Goal: Obtain resource: Download file/media

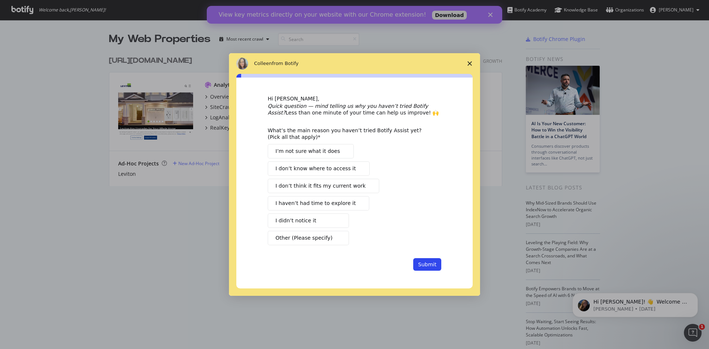
click at [472, 65] on span "Close survey" at bounding box center [469, 63] width 21 height 21
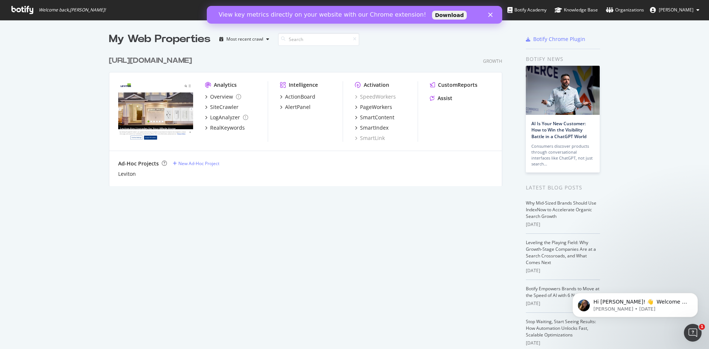
click at [182, 57] on div "[URL][DOMAIN_NAME]" at bounding box center [150, 60] width 83 height 11
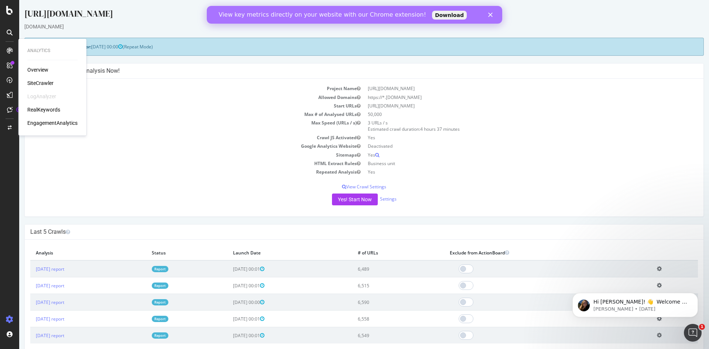
click at [35, 70] on div "Overview" at bounding box center [37, 69] width 21 height 7
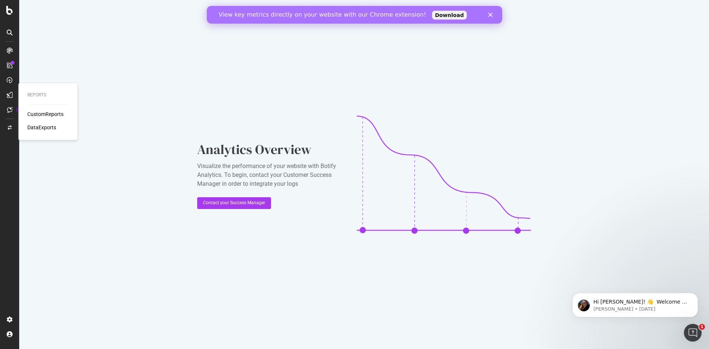
click at [38, 111] on div "CustomReports" at bounding box center [45, 113] width 36 height 7
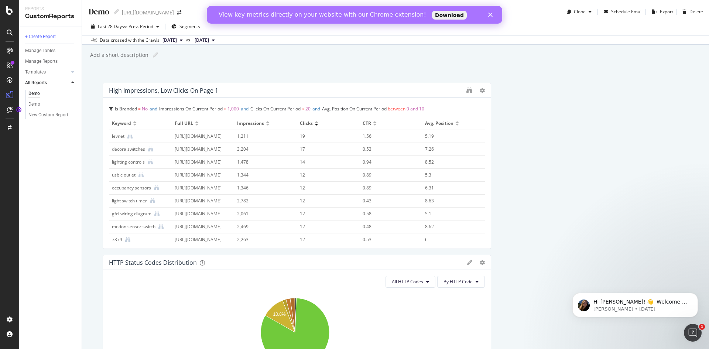
click at [8, 33] on icon at bounding box center [10, 33] width 6 height 6
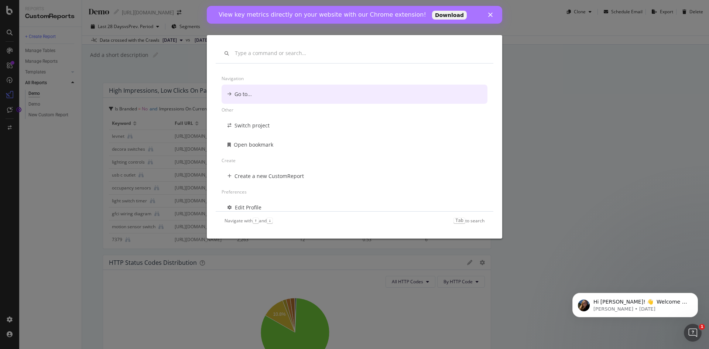
click at [491, 14] on polygon "Close" at bounding box center [490, 15] width 4 height 4
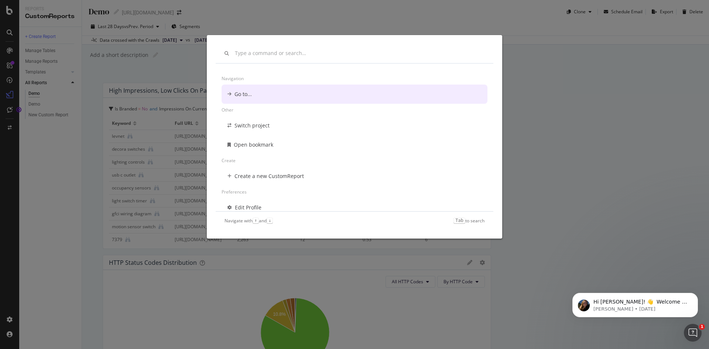
click at [610, 111] on div "Navigation Go to... Other Switch project Open bookmark Create Create a new Cust…" at bounding box center [354, 174] width 709 height 349
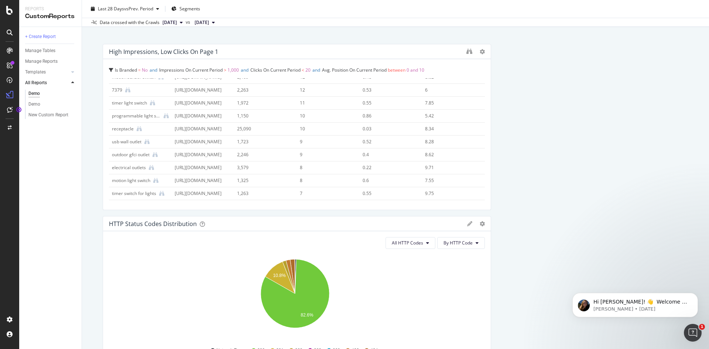
scroll to position [148, 0]
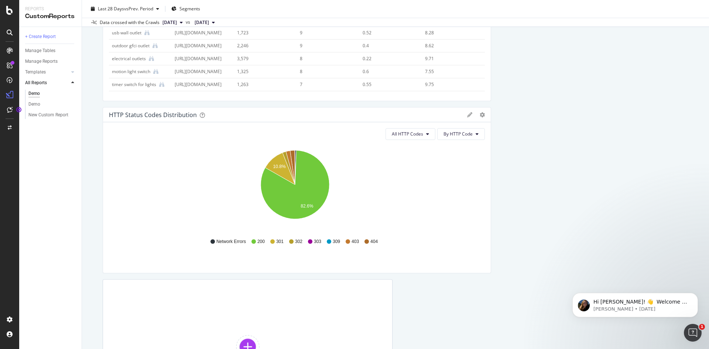
click at [372, 241] on span "404" at bounding box center [373, 241] width 7 height 6
click at [364, 241] on icon at bounding box center [366, 241] width 4 height 4
click at [409, 133] on span "All HTTP Codes" at bounding box center [407, 134] width 31 height 6
click at [408, 206] on span "4xx family" at bounding box center [407, 203] width 37 height 7
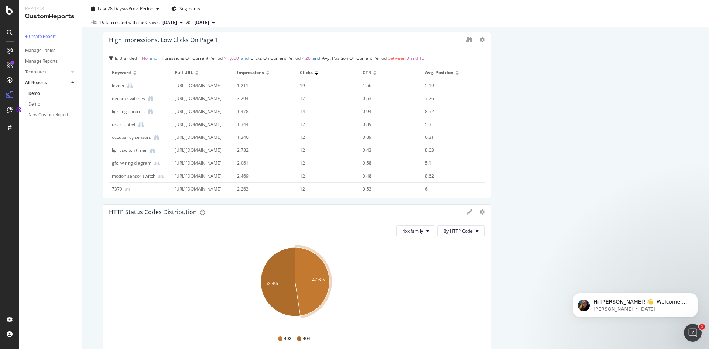
scroll to position [87, 0]
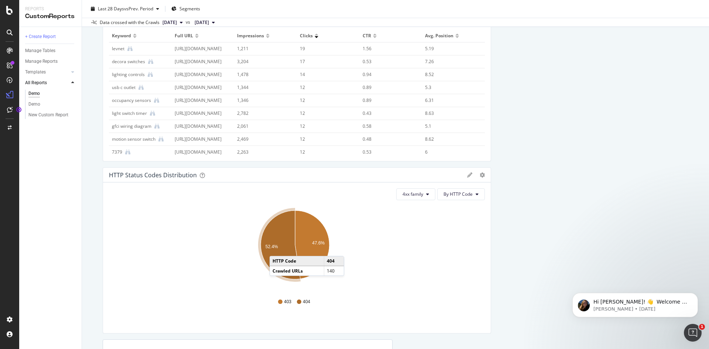
click at [277, 248] on text "52.4%" at bounding box center [271, 246] width 13 height 5
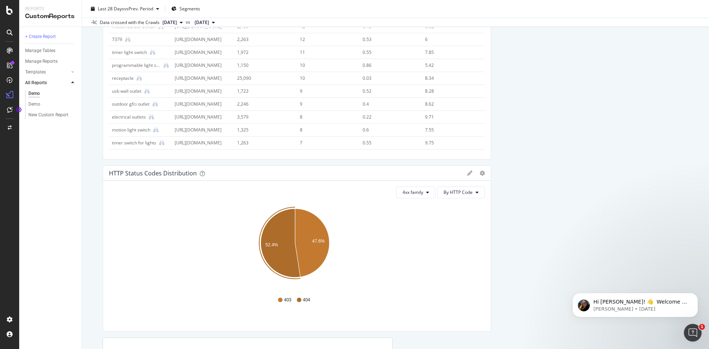
scroll to position [111, 0]
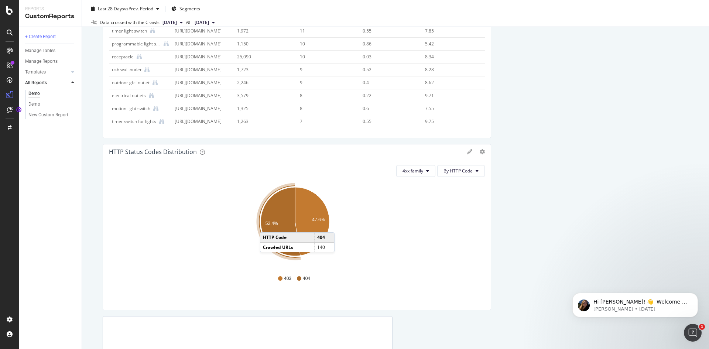
click at [267, 225] on text "52.4%" at bounding box center [271, 223] width 13 height 5
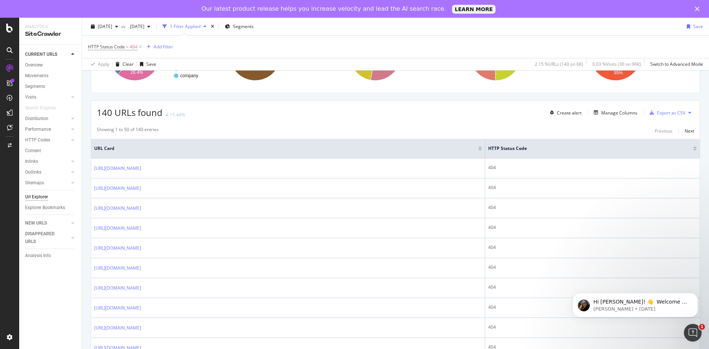
scroll to position [111, 0]
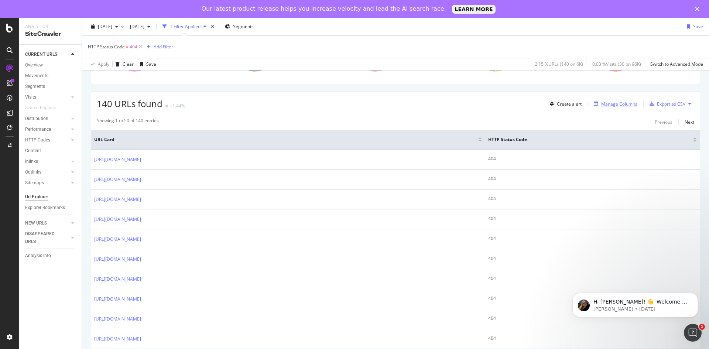
click at [621, 106] on div "Manage Columns" at bounding box center [619, 104] width 36 height 6
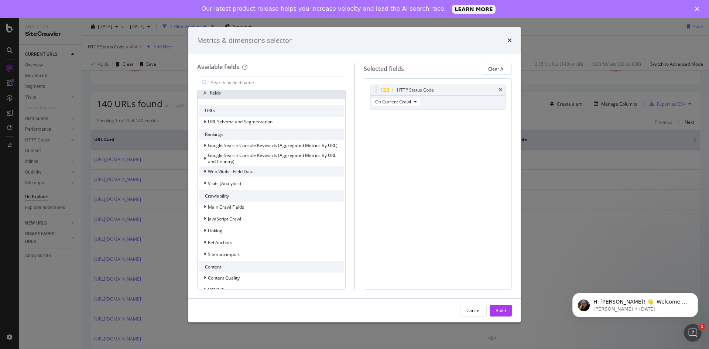
scroll to position [0, 0]
drag, startPoint x: 368, startPoint y: 38, endPoint x: 436, endPoint y: 41, distance: 68.3
click at [436, 41] on div "Metrics & dimensions selector" at bounding box center [354, 41] width 314 height 10
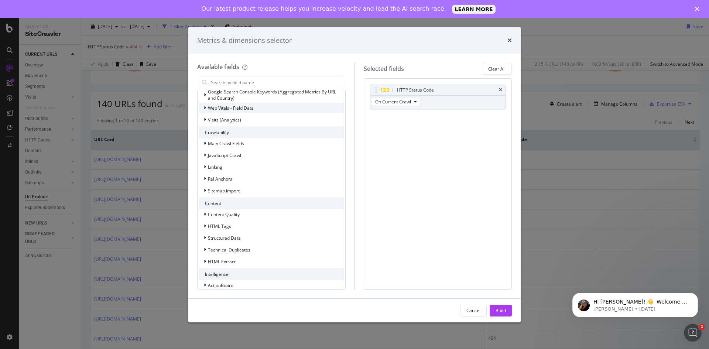
scroll to position [73, 0]
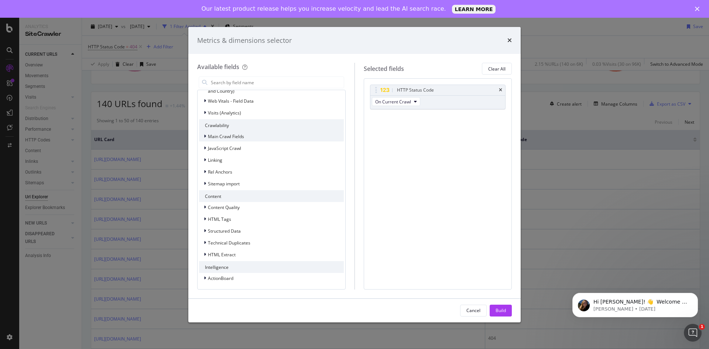
click at [205, 137] on icon "modal" at bounding box center [205, 136] width 2 height 4
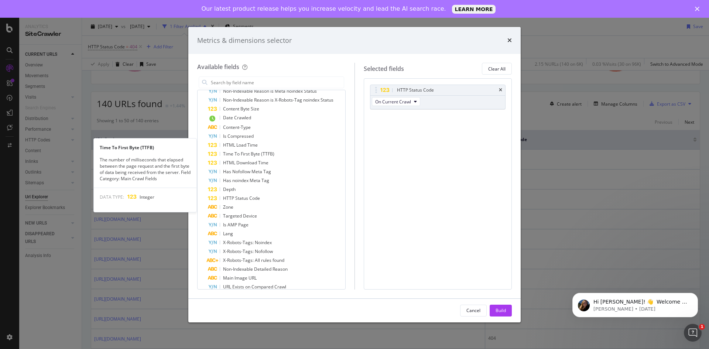
scroll to position [184, 0]
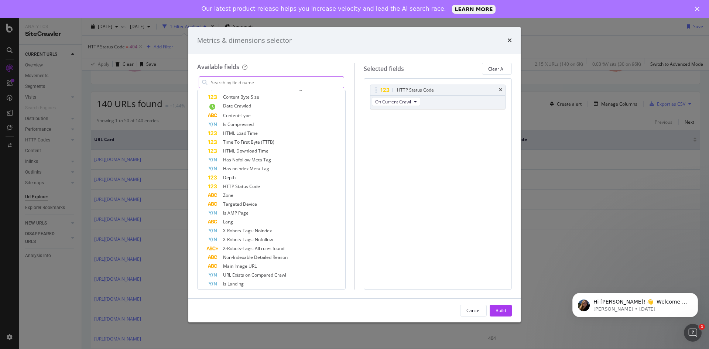
click at [282, 80] on input "modal" at bounding box center [277, 82] width 134 height 11
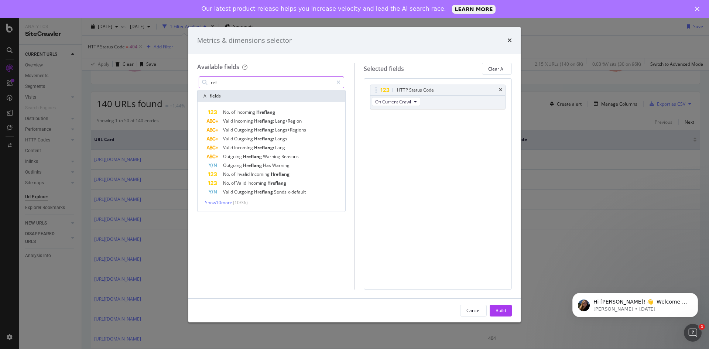
scroll to position [0, 0]
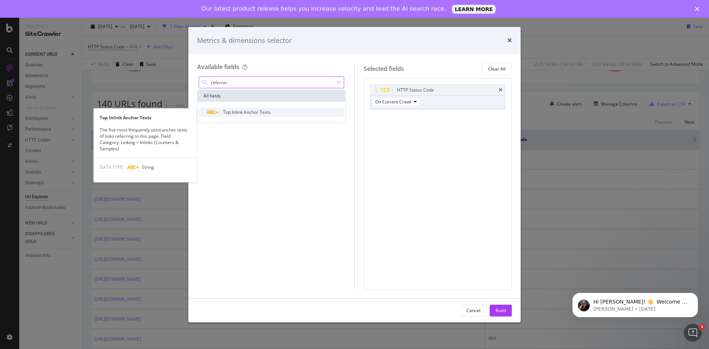
type input "referrer"
click at [234, 112] on span "Inlink" at bounding box center [238, 112] width 12 height 6
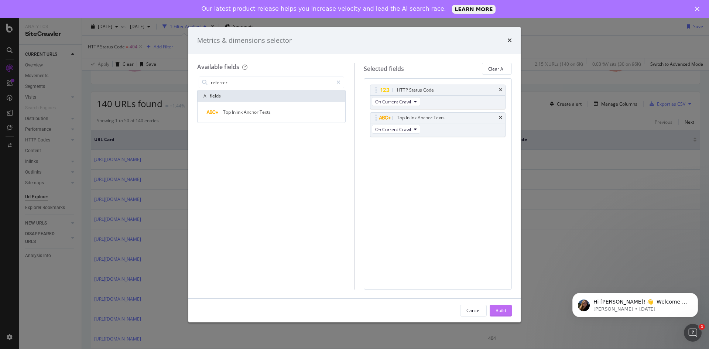
click at [499, 309] on div "Build" at bounding box center [500, 310] width 10 height 6
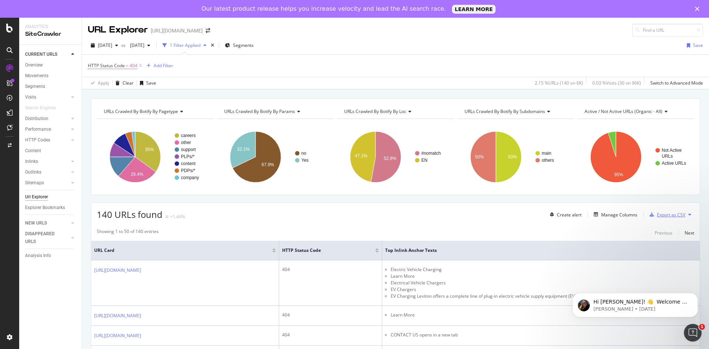
click at [657, 215] on div "Export as CSV" at bounding box center [671, 215] width 28 height 6
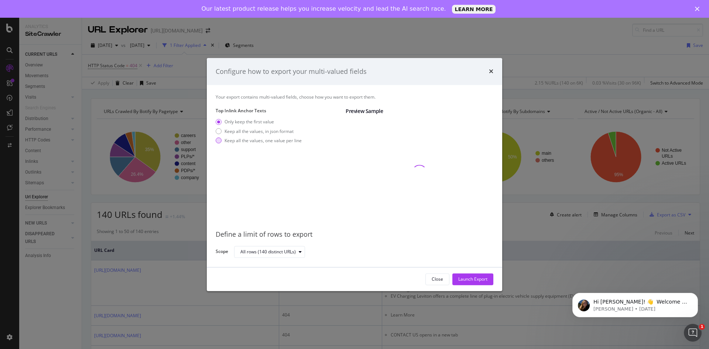
click at [247, 141] on div "Keep all the values, one value per line" at bounding box center [262, 140] width 77 height 6
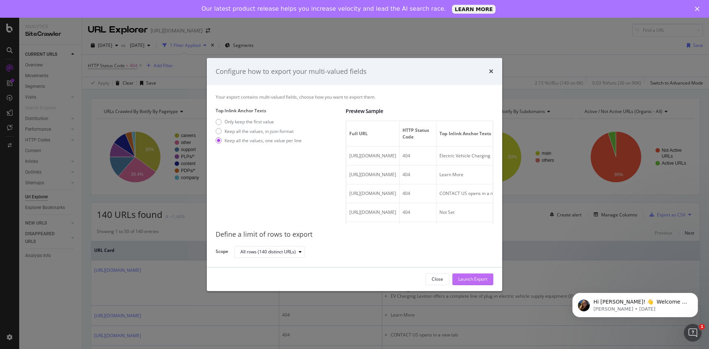
click at [465, 276] on div "Launch Export" at bounding box center [472, 279] width 29 height 6
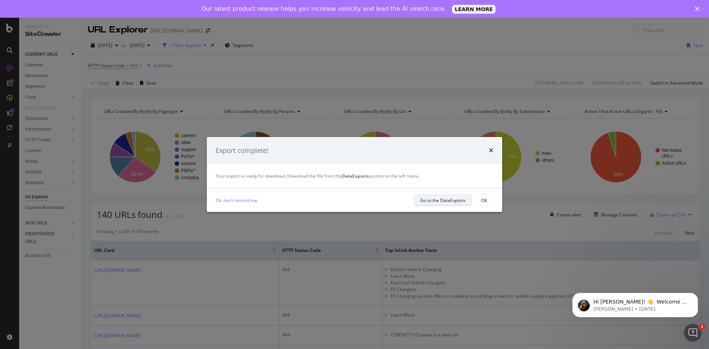
click at [452, 202] on div "Go to the DataExports" at bounding box center [442, 200] width 45 height 6
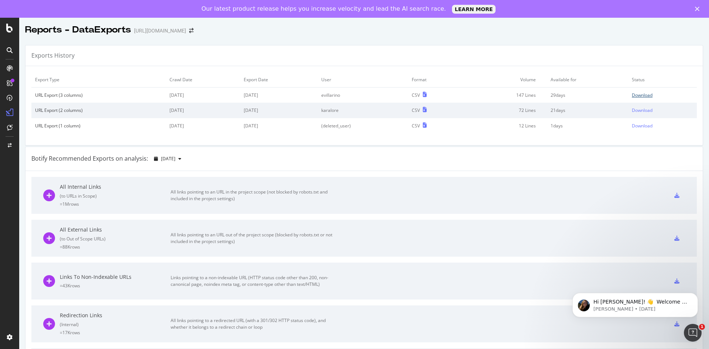
click at [636, 94] on div "Download" at bounding box center [642, 95] width 21 height 6
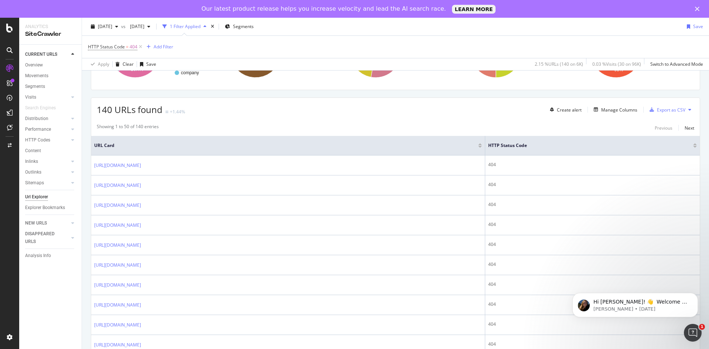
scroll to position [37, 0]
